Goal: Find contact information: Find contact information

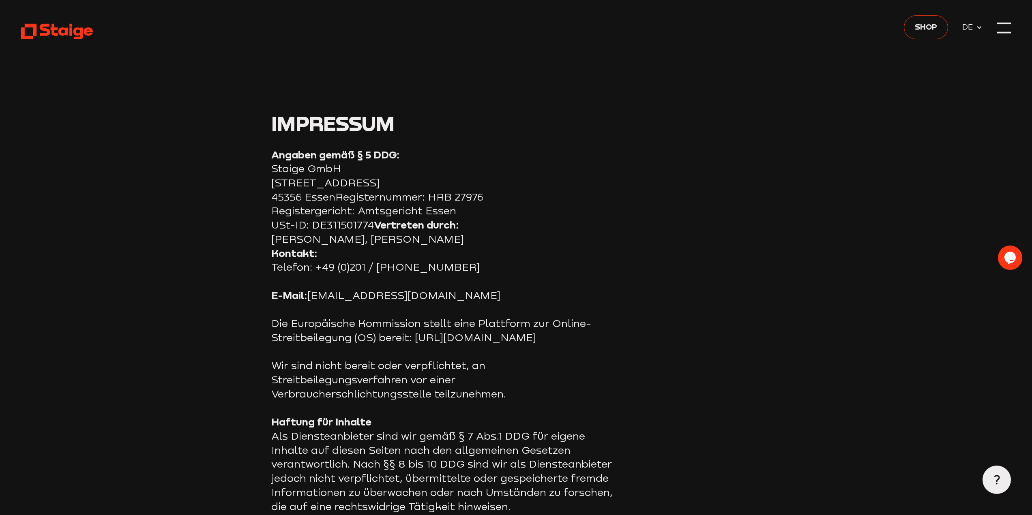
drag, startPoint x: 0, startPoint y: 0, endPoint x: 913, endPoint y: 439, distance: 1012.8
drag, startPoint x: 317, startPoint y: 266, endPoint x: 430, endPoint y: 265, distance: 113.2
click at [430, 265] on p "Kontakt: Telefon: +49 (0)201 / [PHONE_NUMBER]" at bounding box center [443, 261] width 345 height 28
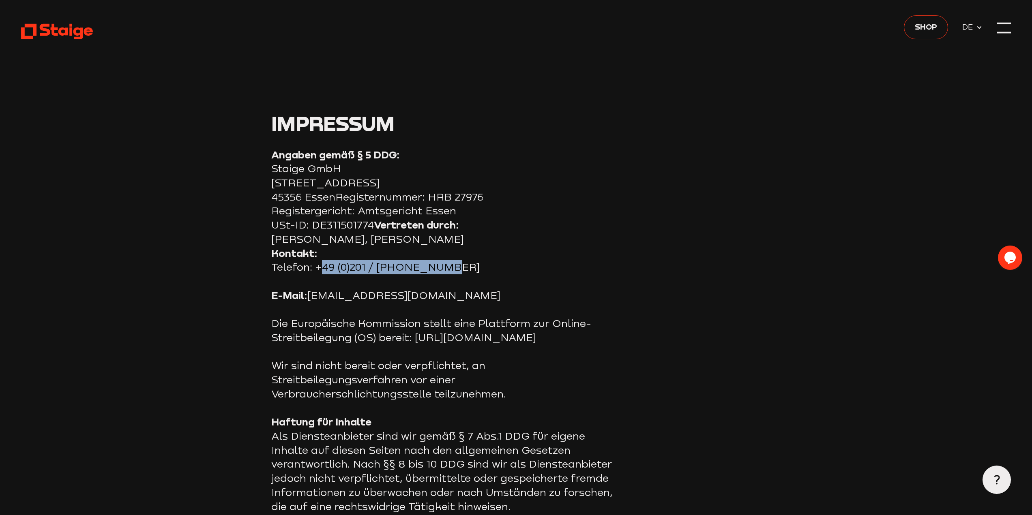
copy p "+49 (0)201 / 24 68 51 0"
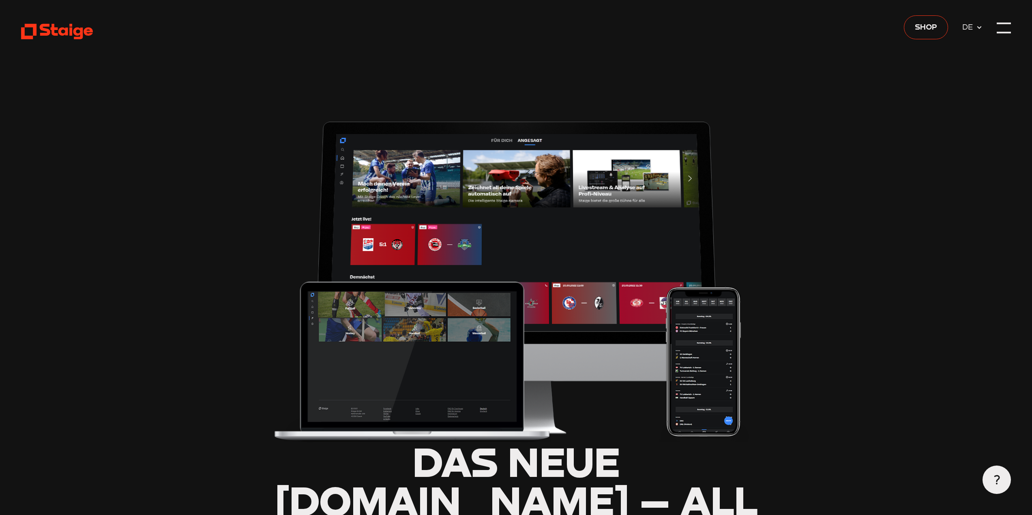
type input "0.8"
click at [1001, 26] on div at bounding box center [1004, 28] width 14 height 14
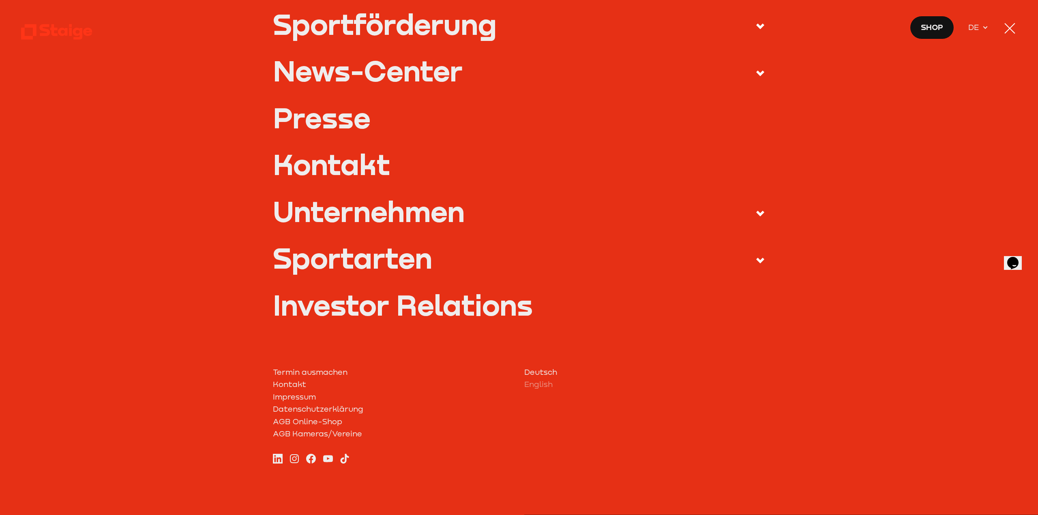
scroll to position [293, 0]
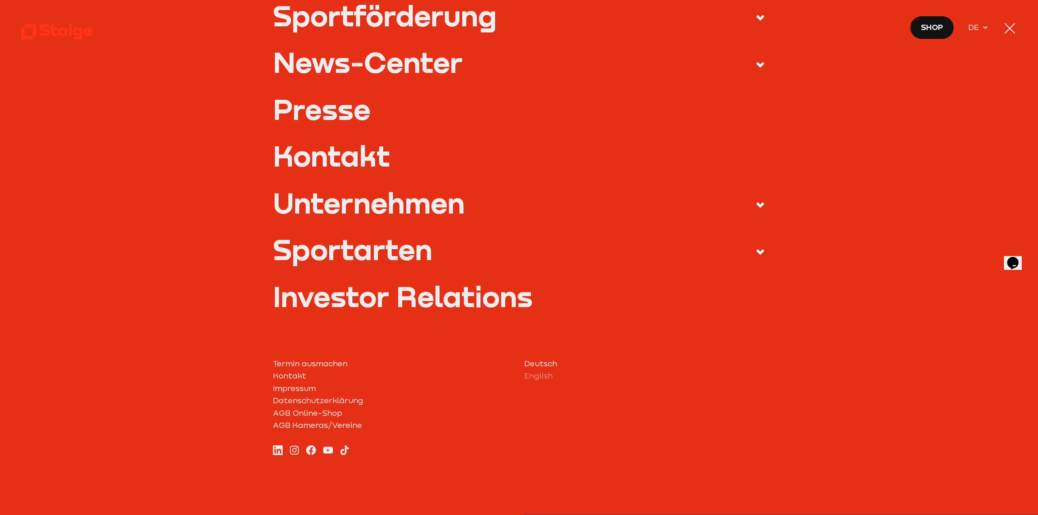
click at [327, 150] on link "Kontakt" at bounding box center [519, 156] width 493 height 28
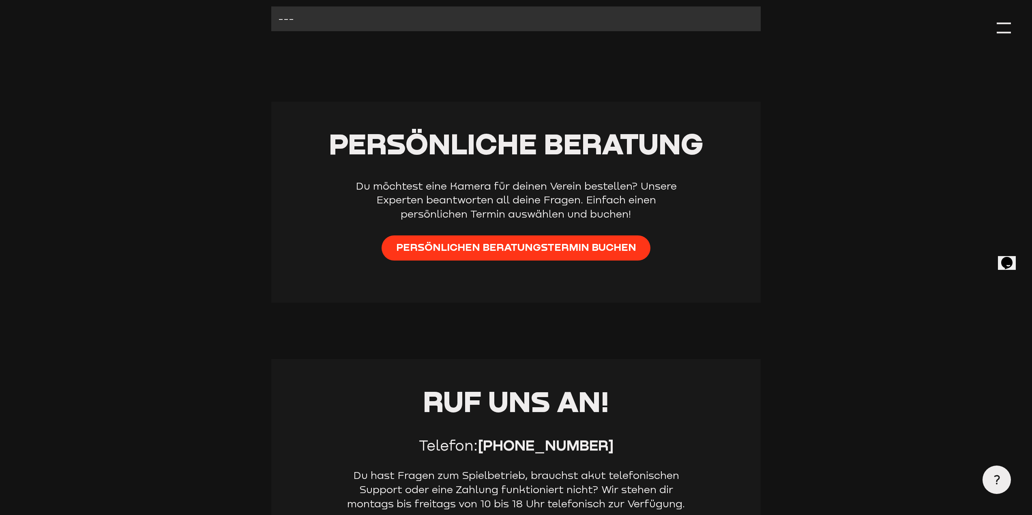
scroll to position [487, 0]
